Goal: Obtain resource: Download file/media

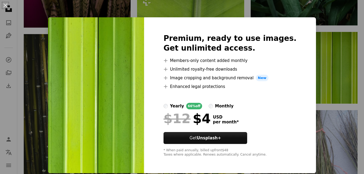
scroll to position [2480, 0]
click at [316, 121] on div "An X shape Premium, ready to use images. Get unlimited access. A plus sign Memb…" at bounding box center [182, 87] width 364 height 174
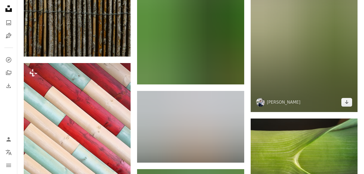
scroll to position [4630, 0]
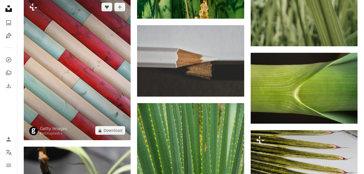
click at [85, 82] on img at bounding box center [77, 68] width 107 height 143
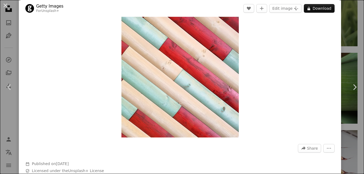
scroll to position [32, 0]
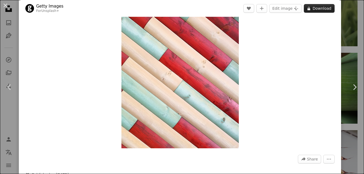
click at [321, 9] on button "A lock Download" at bounding box center [319, 8] width 31 height 9
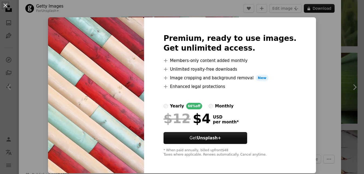
click at [322, 35] on div "An X shape Premium, ready to use images. Get unlimited access. A plus sign Memb…" at bounding box center [182, 87] width 364 height 174
